Goal: Transaction & Acquisition: Book appointment/travel/reservation

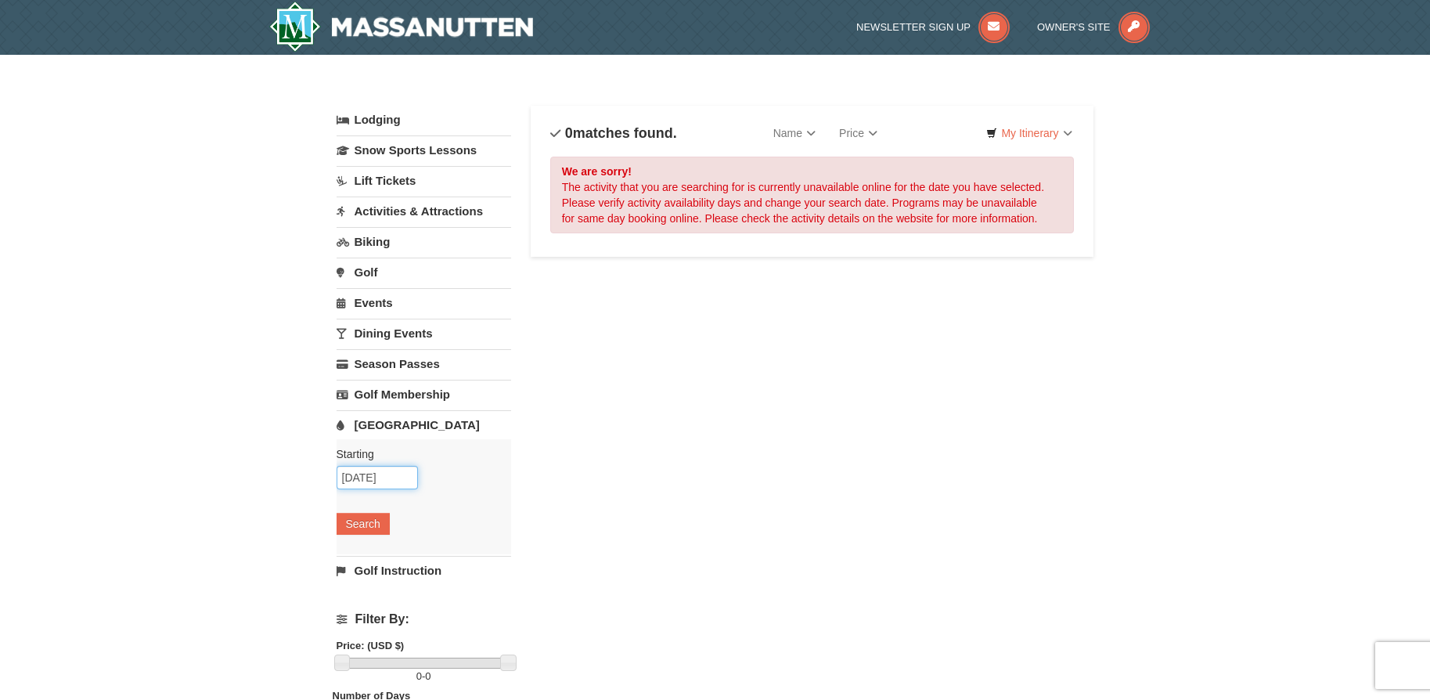
click at [379, 477] on input "10/10/2025" at bounding box center [377, 477] width 81 height 23
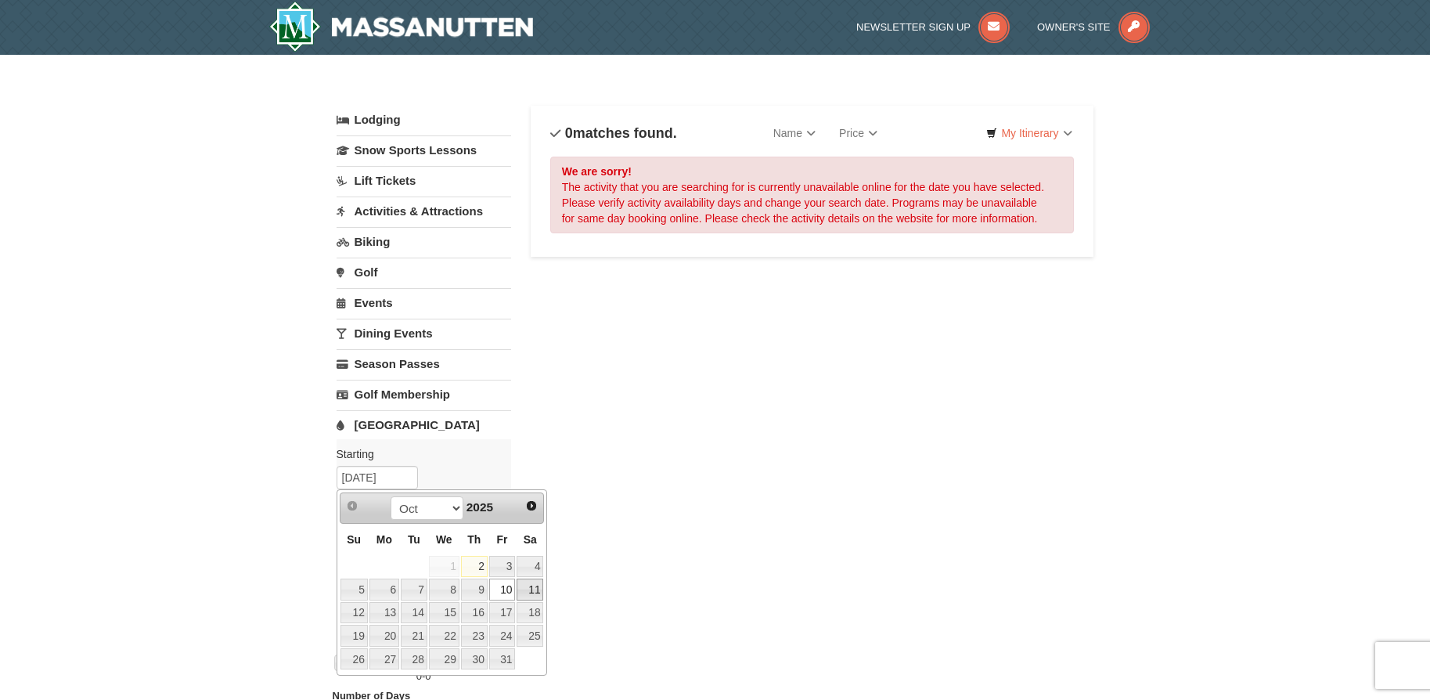
click at [531, 590] on link "11" at bounding box center [530, 589] width 27 height 22
type input "[DATE]"
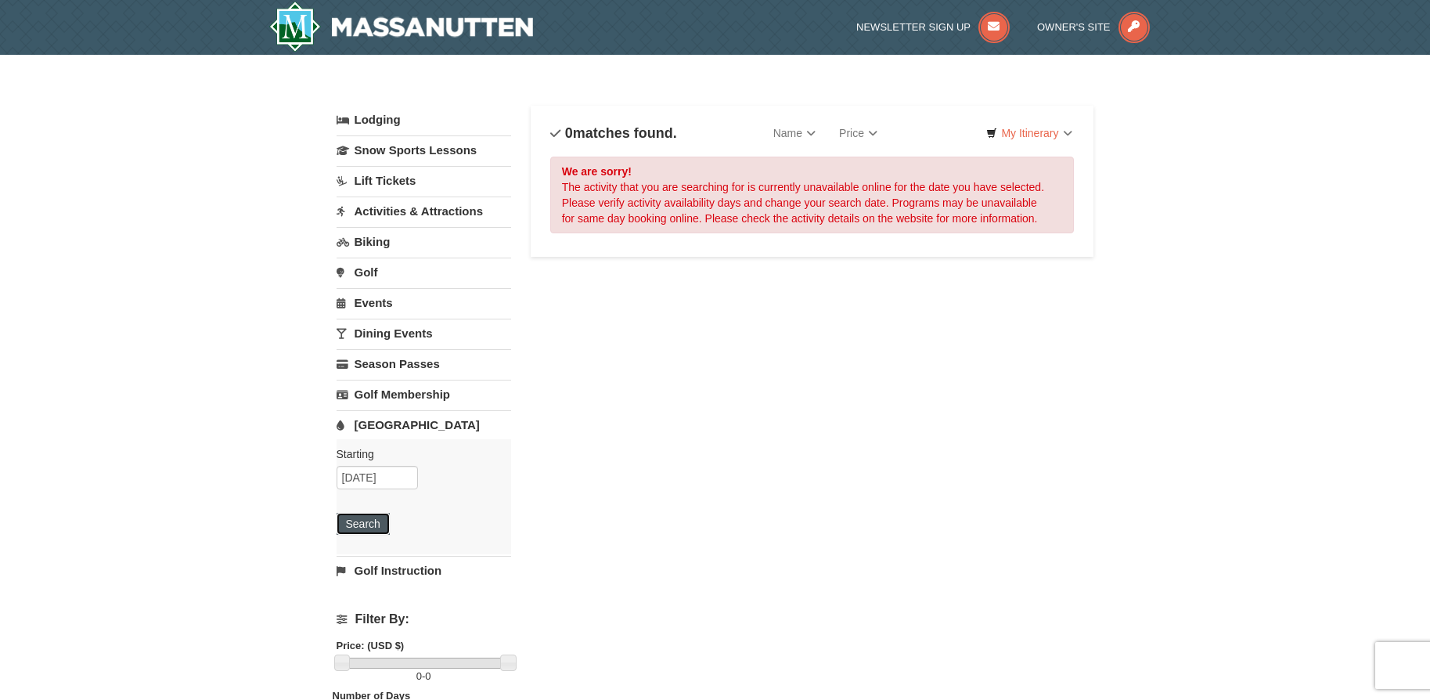
click at [372, 526] on button "Search" at bounding box center [363, 524] width 53 height 22
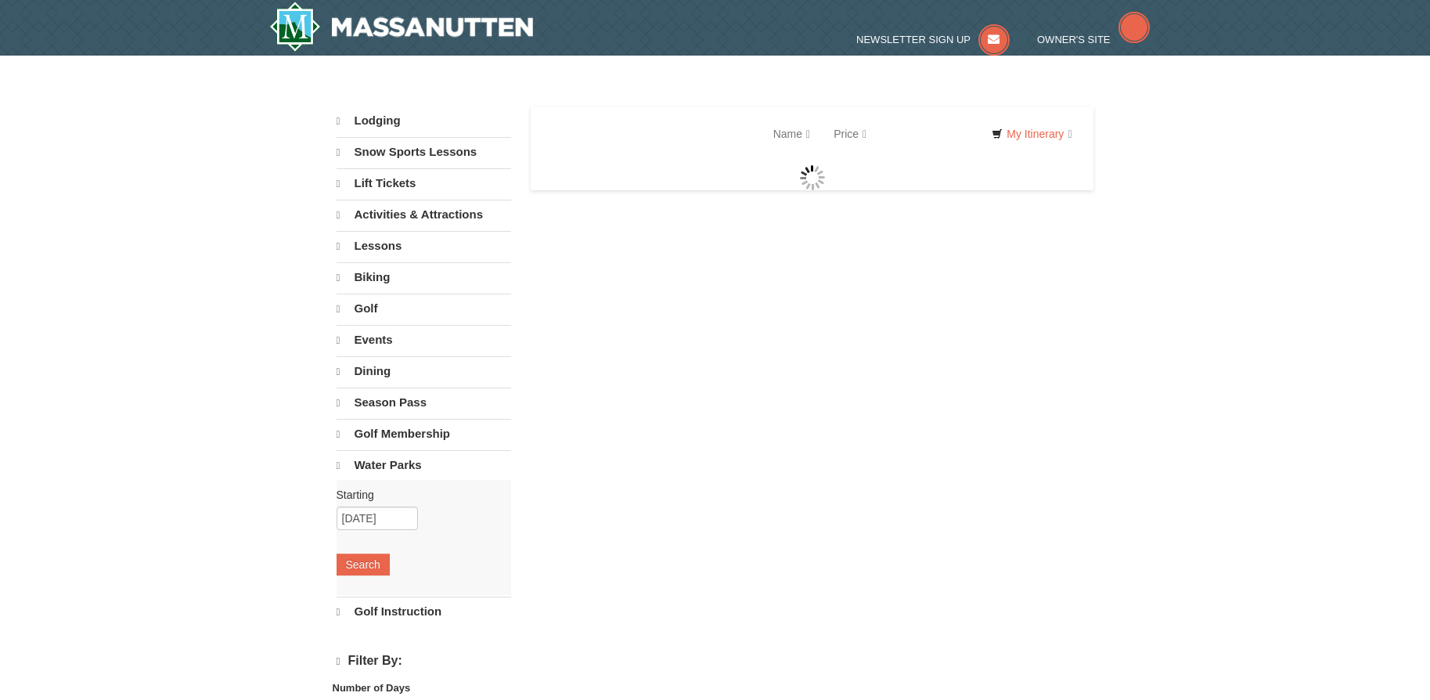
select select "10"
